Goal: Information Seeking & Learning: Find specific fact

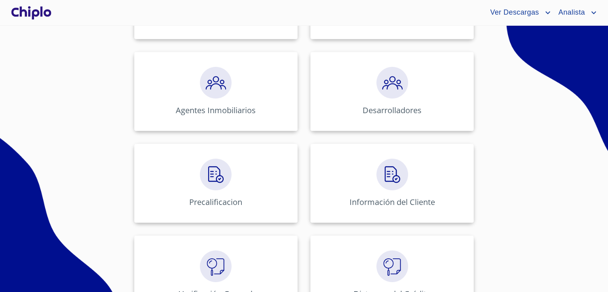
scroll to position [201, 0]
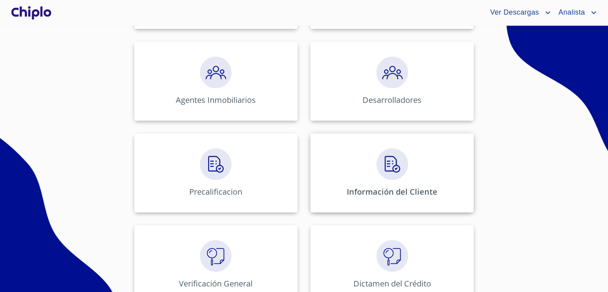
click at [427, 150] on div "Información del Cliente" at bounding box center [391, 172] width 163 height 79
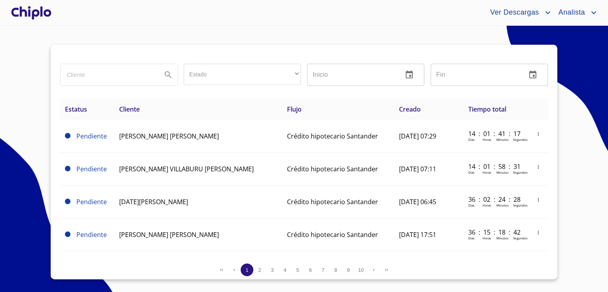
click at [114, 83] on input "search" at bounding box center [108, 74] width 95 height 21
paste input "[PERSON_NAME] [PERSON_NAME]"
click at [114, 83] on input "[PERSON_NAME] [PERSON_NAME]" at bounding box center [108, 74] width 95 height 21
type input "[PERSON_NAME] [PERSON_NAME]"
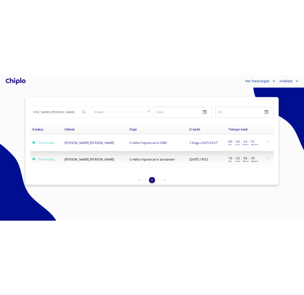
scroll to position [0, 0]
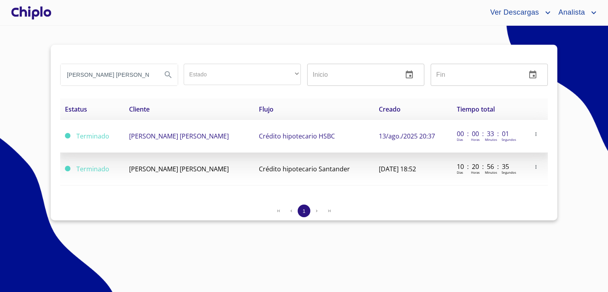
click at [156, 133] on span "[PERSON_NAME] [PERSON_NAME]" at bounding box center [179, 136] width 100 height 9
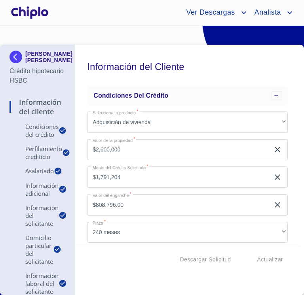
drag, startPoint x: 24, startPoint y: 48, endPoint x: 69, endPoint y: 70, distance: 50.8
click at [69, 70] on div "MAYA ACAYACAQUETZI [PERSON_NAME] Crédito hipotecario HSBC Información del Clien…" at bounding box center [37, 170] width 75 height 251
copy p "[PERSON_NAME] [PERSON_NAME]"
